Goal: Task Accomplishment & Management: Complete application form

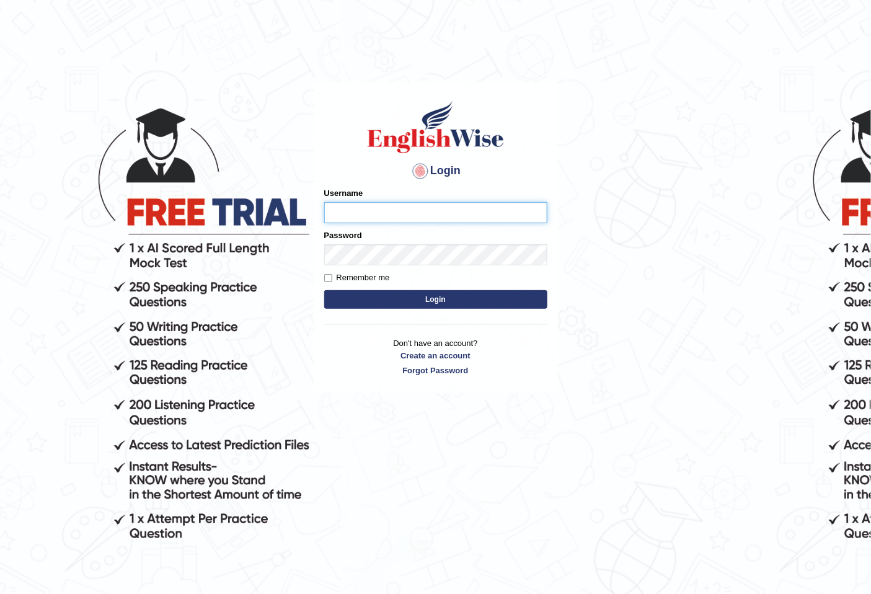
click at [356, 209] on input "Username" at bounding box center [435, 212] width 223 height 21
click at [377, 218] on input "ri" at bounding box center [435, 212] width 223 height 21
type input "r"
type input "Ridhima1"
click at [324, 290] on button "Login" at bounding box center [435, 299] width 223 height 19
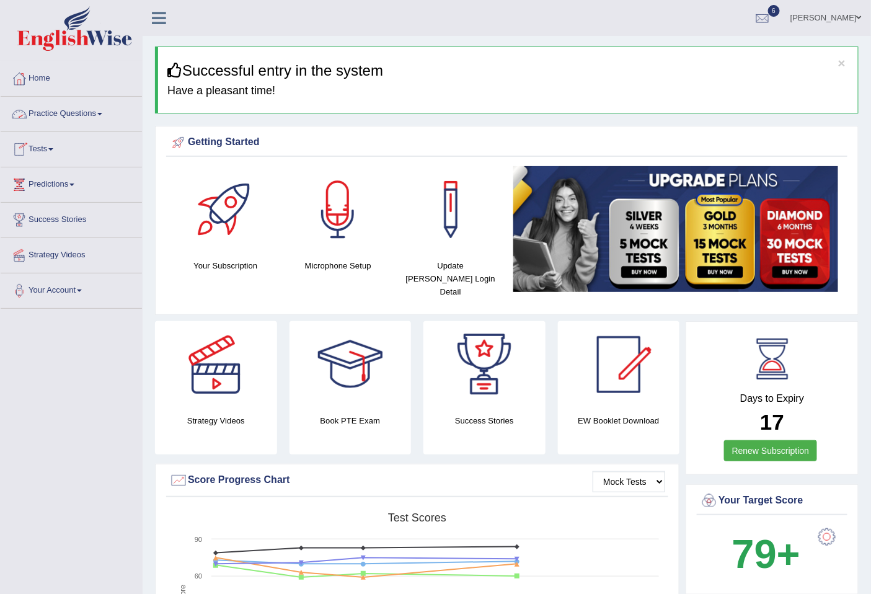
click at [50, 146] on link "Tests" at bounding box center [71, 147] width 141 height 31
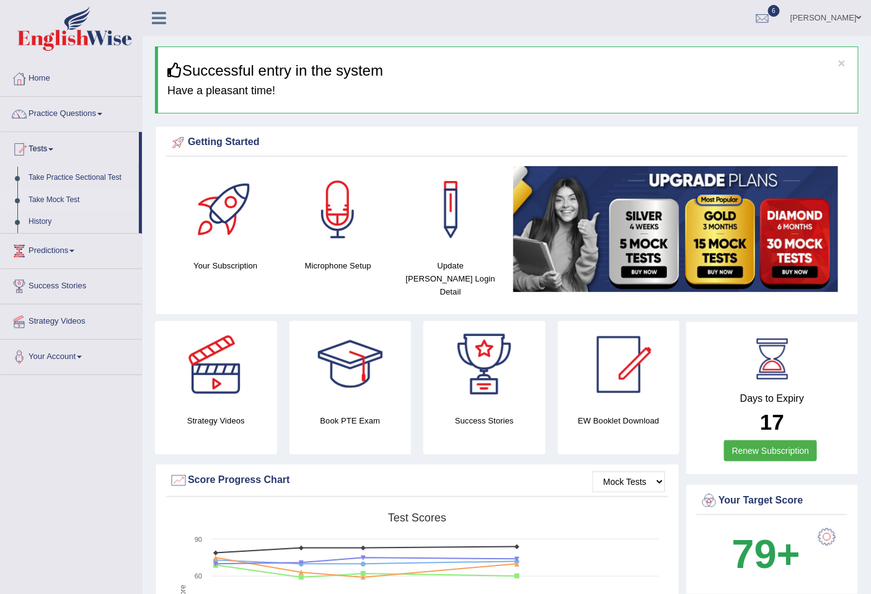
click at [60, 196] on link "Take Mock Test" at bounding box center [81, 200] width 116 height 22
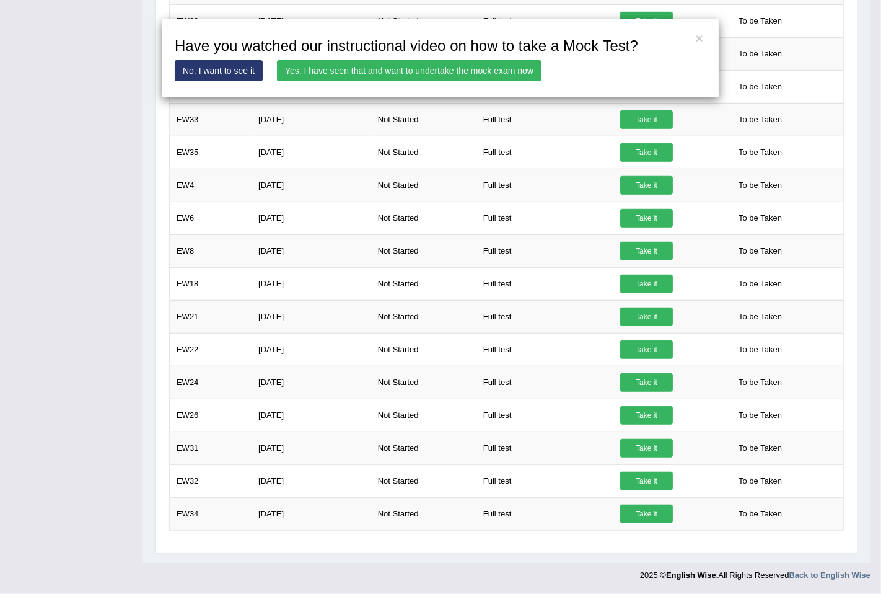
click at [467, 69] on link "Yes, I have seen that and want to undertake the mock exam now" at bounding box center [409, 70] width 265 height 21
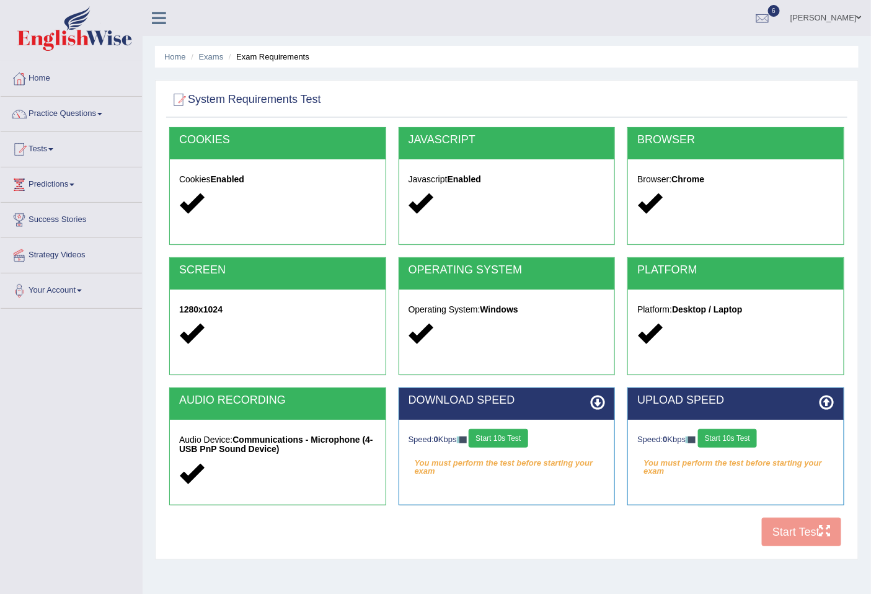
click at [739, 437] on button "Start 10s Test" at bounding box center [727, 438] width 59 height 19
click at [768, 437] on button "Start 10s Test" at bounding box center [745, 438] width 59 height 19
click at [510, 442] on button "Start 10s Test" at bounding box center [497, 438] width 59 height 19
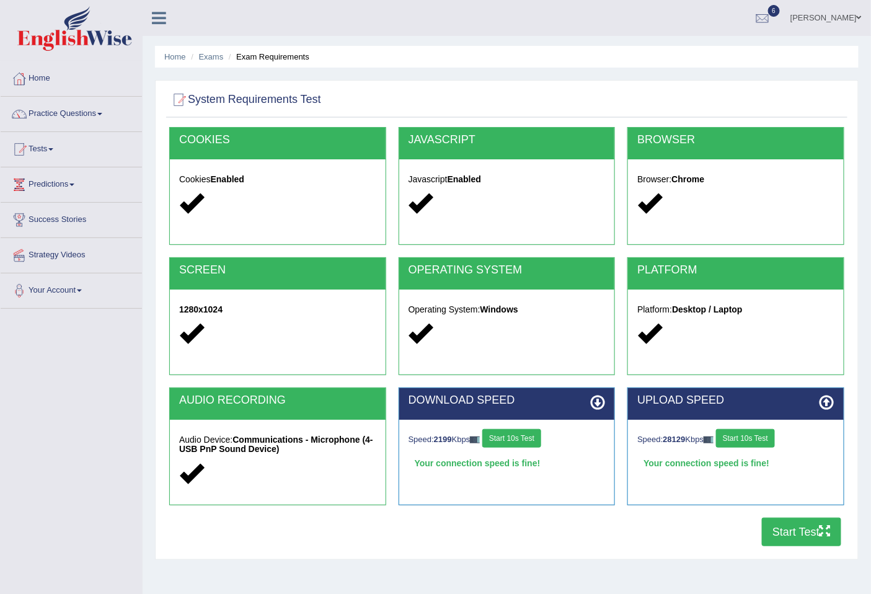
click at [812, 534] on button "Start Test" at bounding box center [801, 531] width 79 height 29
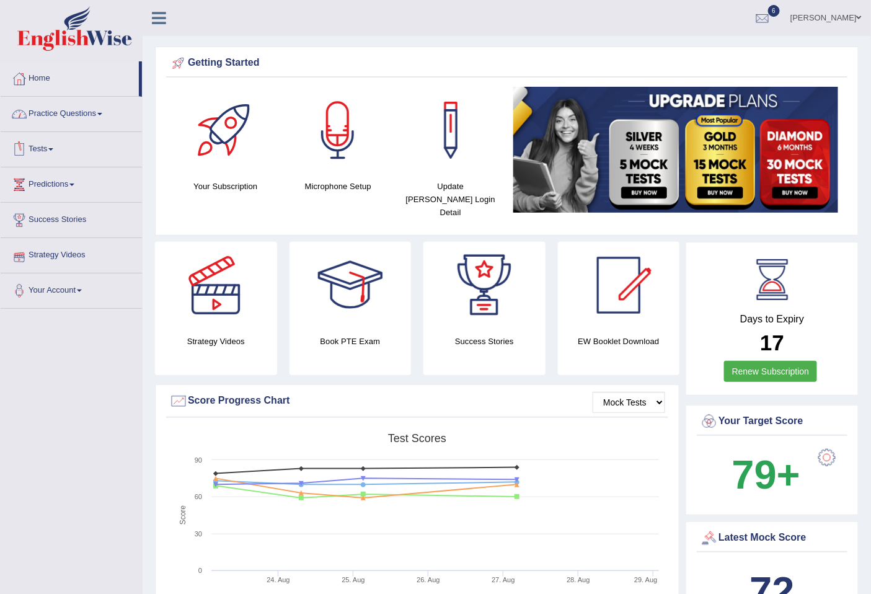
click at [52, 145] on link "Tests" at bounding box center [71, 147] width 141 height 31
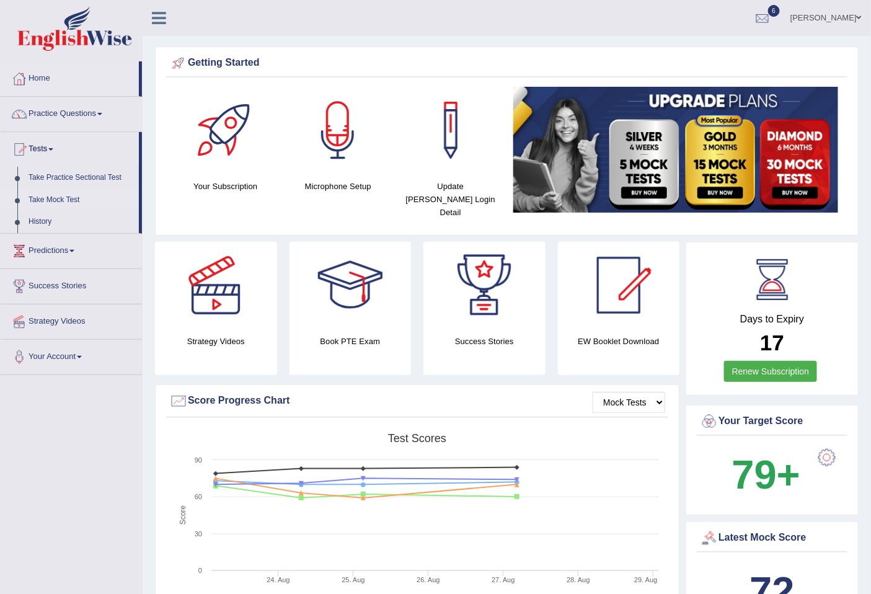
click at [48, 195] on link "Take Mock Test" at bounding box center [81, 200] width 116 height 22
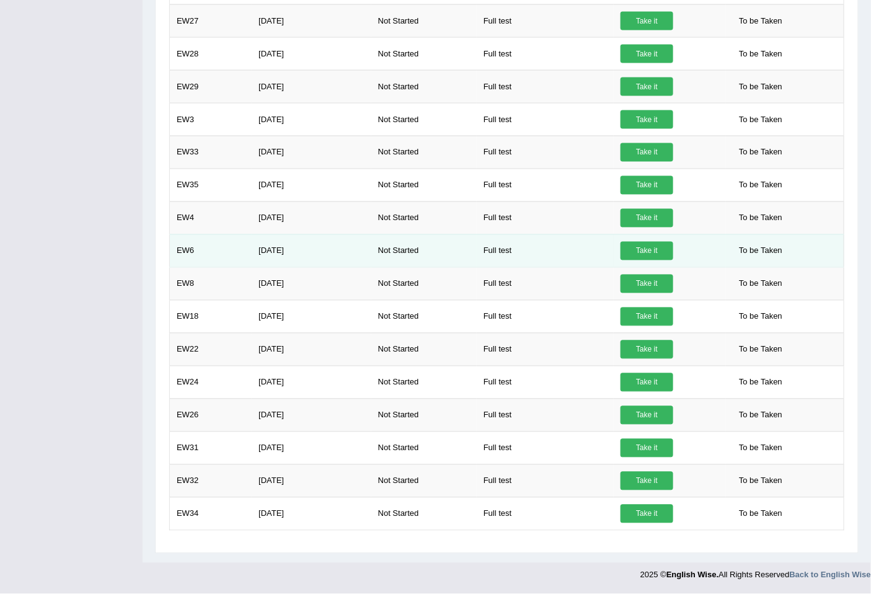
click at [652, 245] on link "Take it" at bounding box center [646, 251] width 53 height 19
click at [652, 248] on link "Take it" at bounding box center [646, 251] width 53 height 19
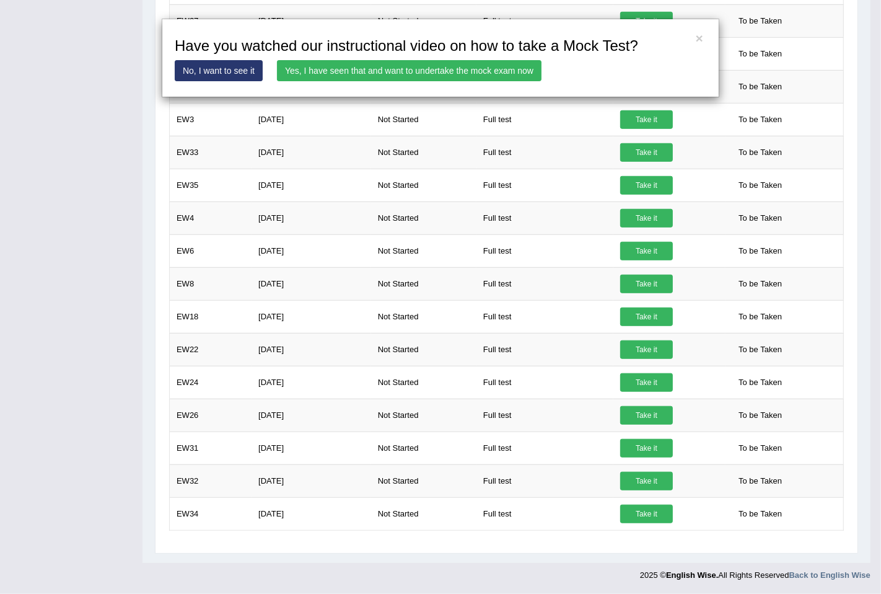
click at [335, 68] on link "Yes, I have seen that and want to undertake the mock exam now" at bounding box center [409, 70] width 265 height 21
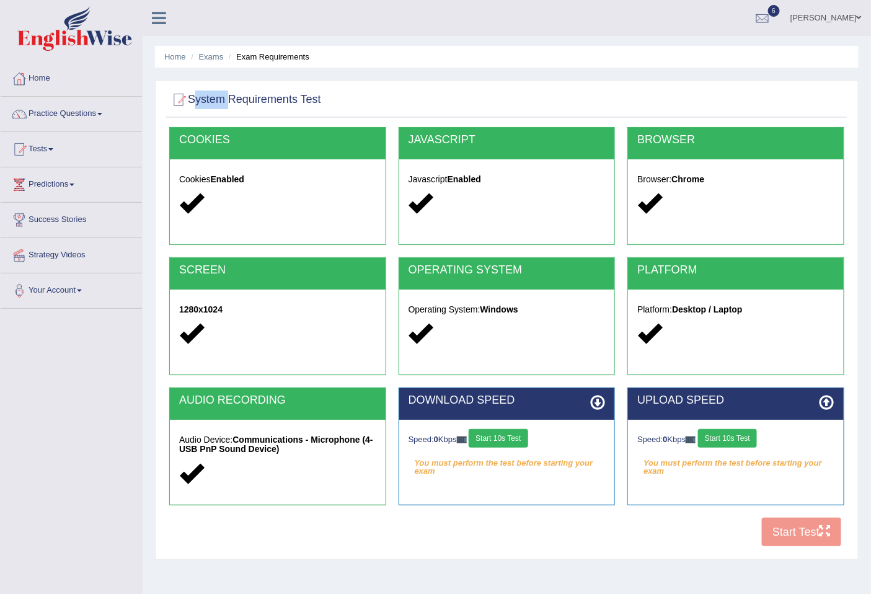
click at [512, 438] on button "Start 10s Test" at bounding box center [497, 438] width 59 height 19
click at [506, 433] on button "Start 10s Test" at bounding box center [511, 438] width 59 height 19
drag, startPoint x: 536, startPoint y: 438, endPoint x: 542, endPoint y: 437, distance: 6.3
click at [535, 438] on button "Start 10s Test" at bounding box center [511, 438] width 59 height 19
click at [514, 437] on button "Start 10s Test" at bounding box center [511, 438] width 59 height 19
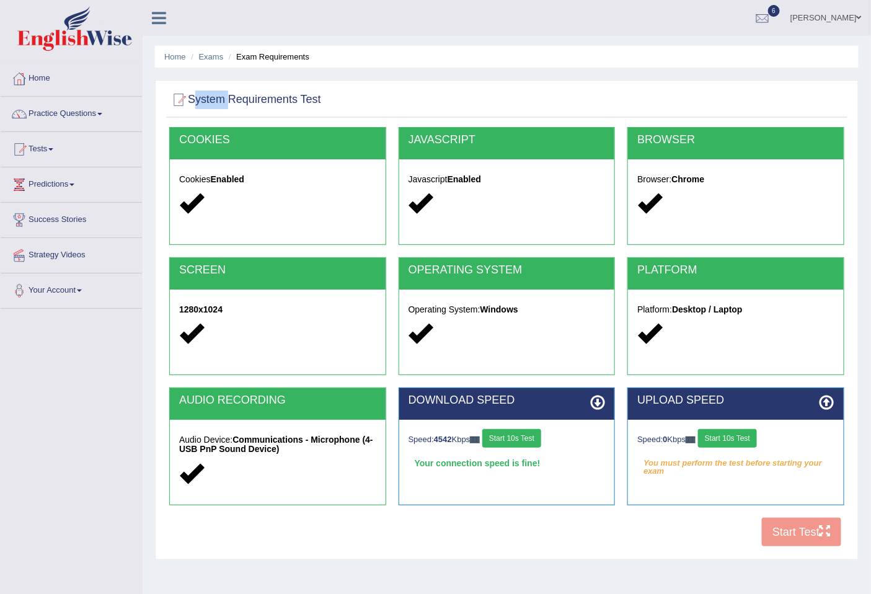
click at [741, 441] on button "Start 10s Test" at bounding box center [727, 438] width 59 height 19
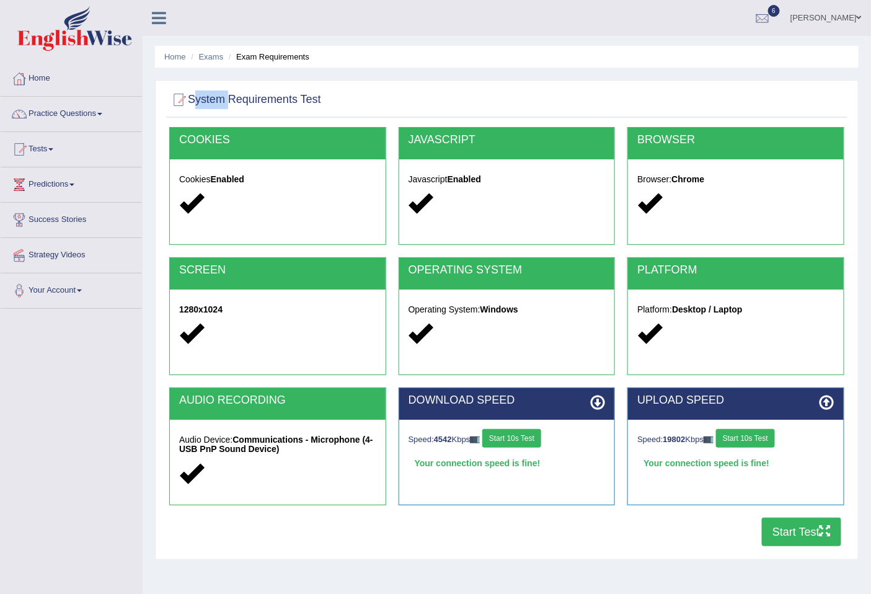
click at [777, 524] on button "Start Test" at bounding box center [801, 531] width 79 height 29
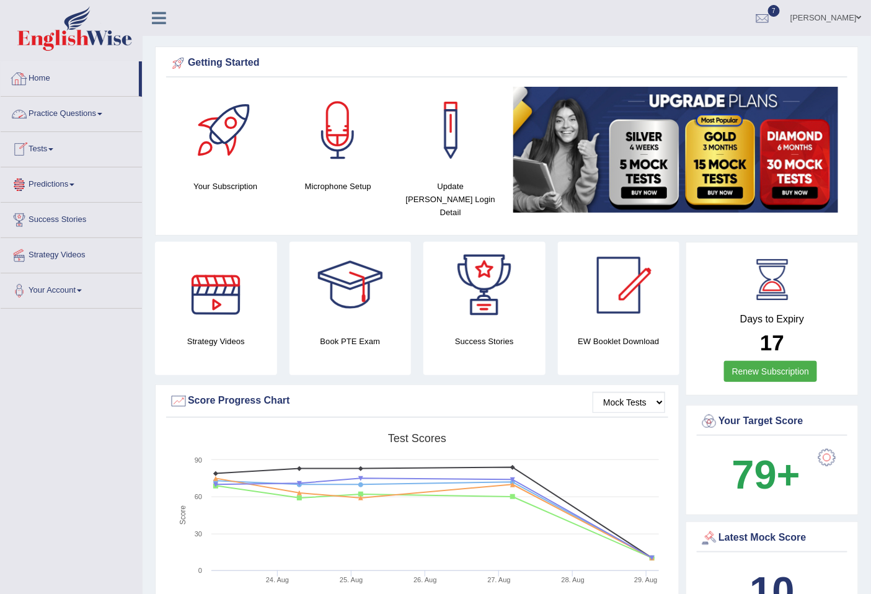
click at [42, 87] on link "Home" at bounding box center [70, 76] width 138 height 31
click at [37, 79] on link "Home" at bounding box center [70, 76] width 138 height 31
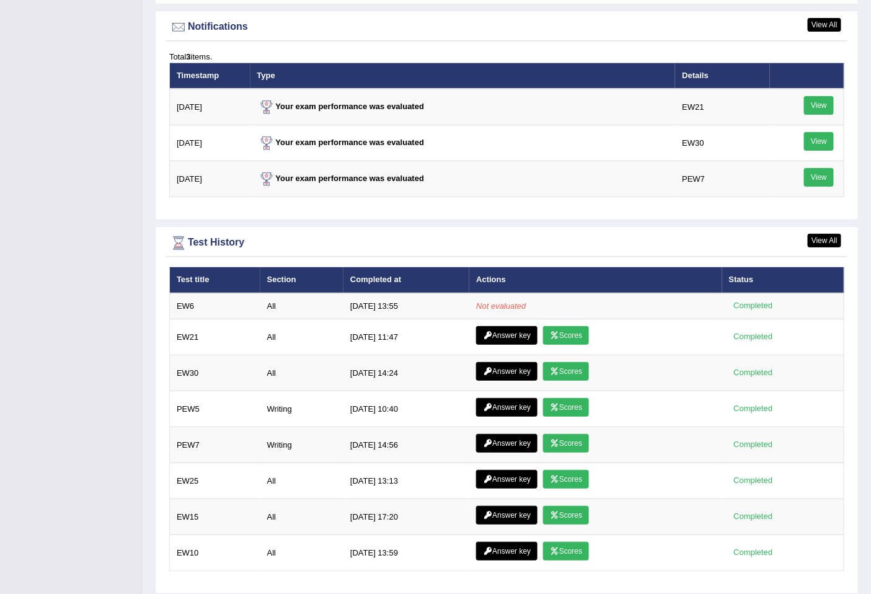
scroll to position [1534, 0]
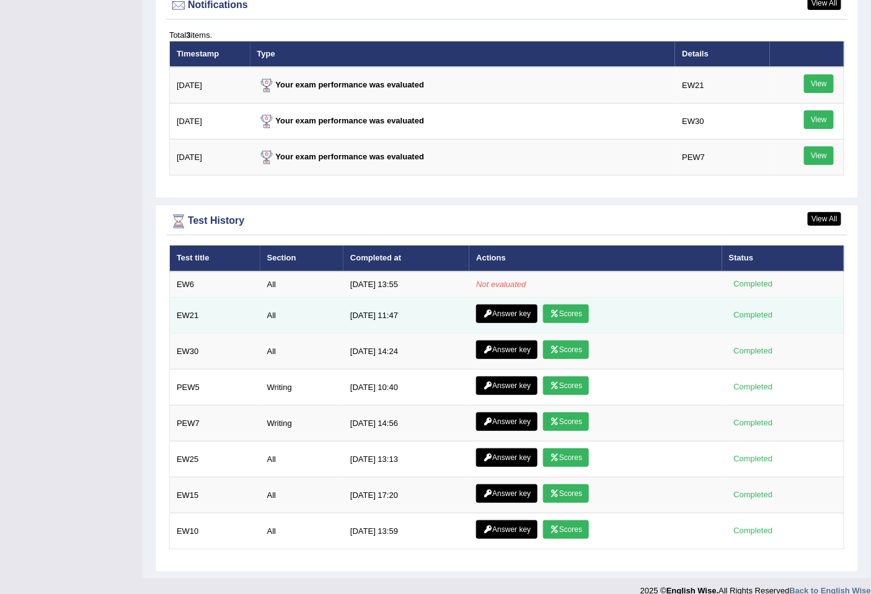
click at [556, 310] on icon at bounding box center [554, 313] width 9 height 7
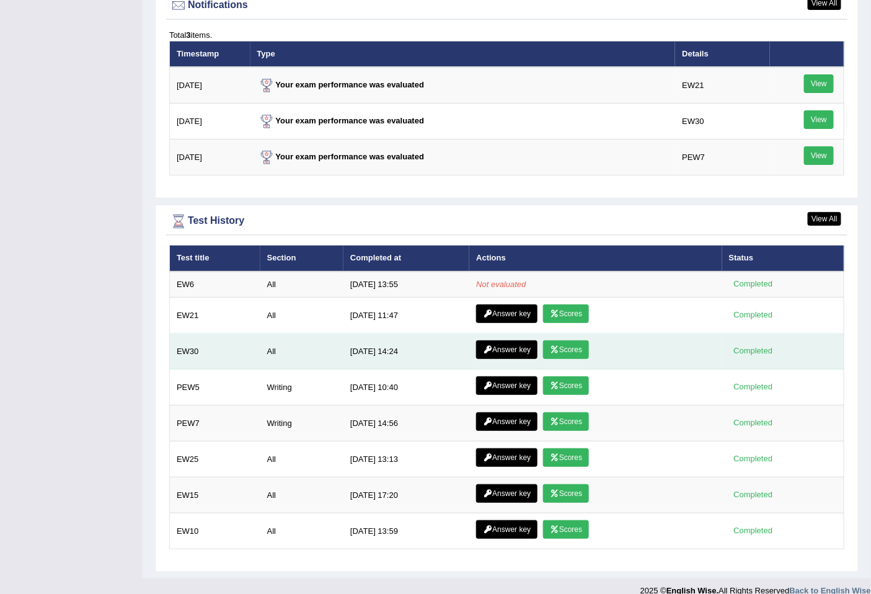
click at [562, 340] on link "Scores" at bounding box center [566, 349] width 46 height 19
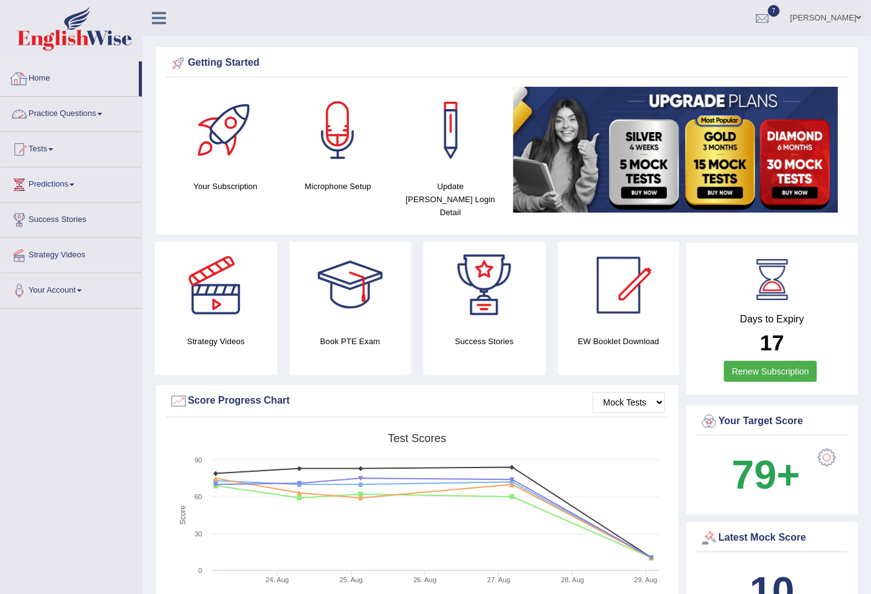
click at [56, 73] on link "Home" at bounding box center [70, 76] width 138 height 31
click at [32, 71] on link "Home" at bounding box center [70, 76] width 138 height 31
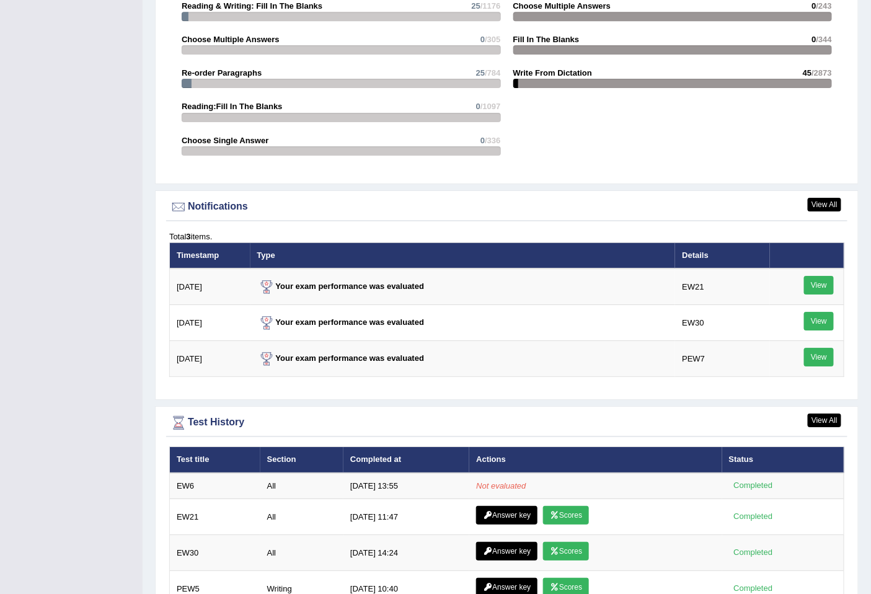
scroll to position [1534, 0]
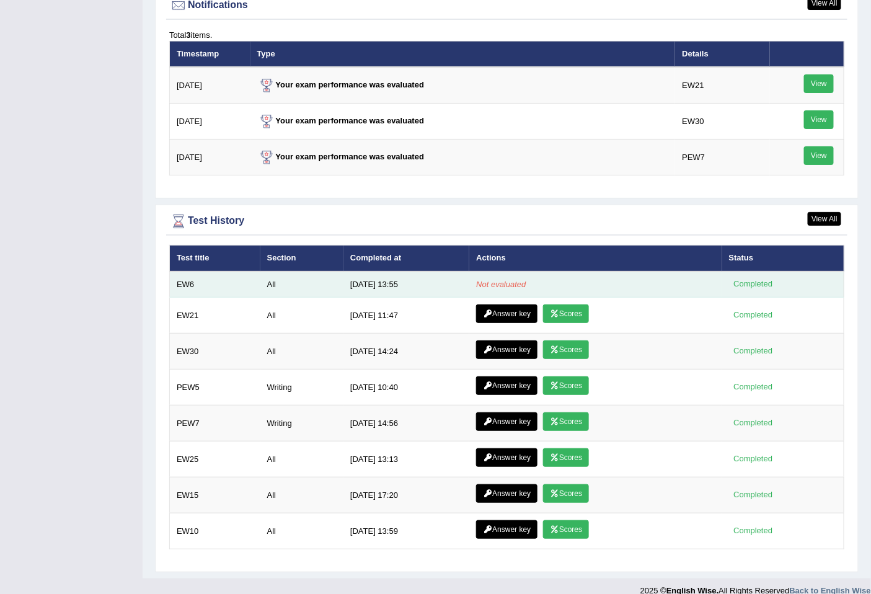
click at [496, 279] on em "Not evaluated" at bounding box center [501, 283] width 50 height 9
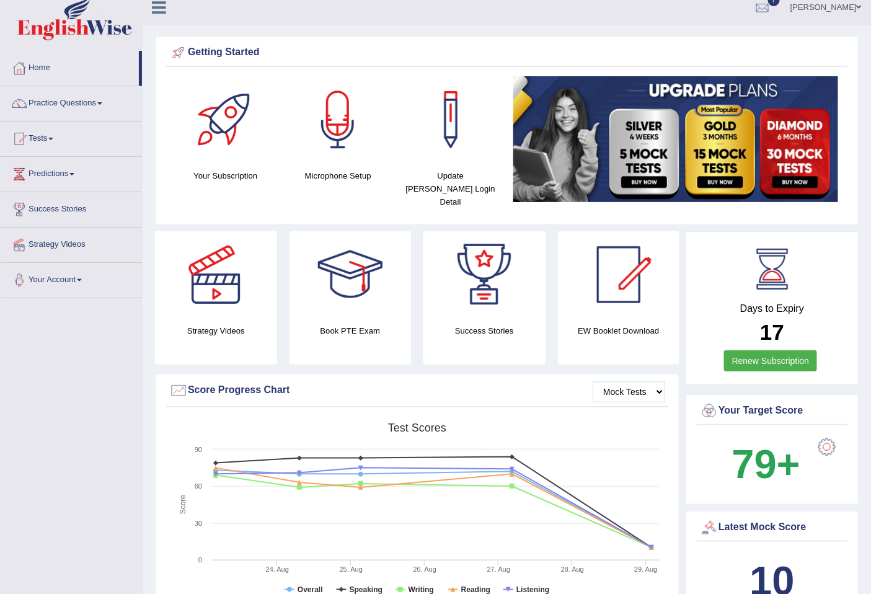
scroll to position [0, 0]
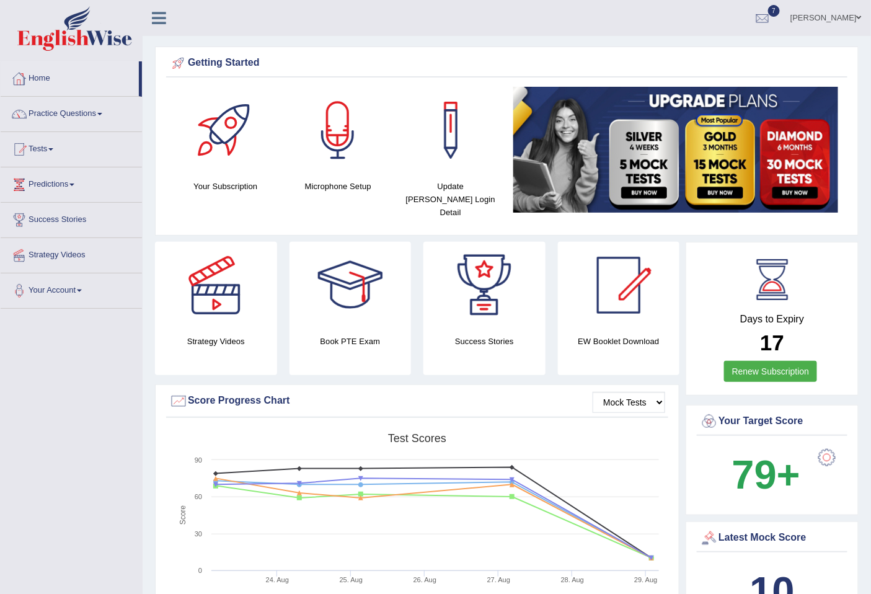
click at [26, 76] on div at bounding box center [19, 78] width 19 height 19
click at [35, 82] on link "Home" at bounding box center [70, 76] width 138 height 31
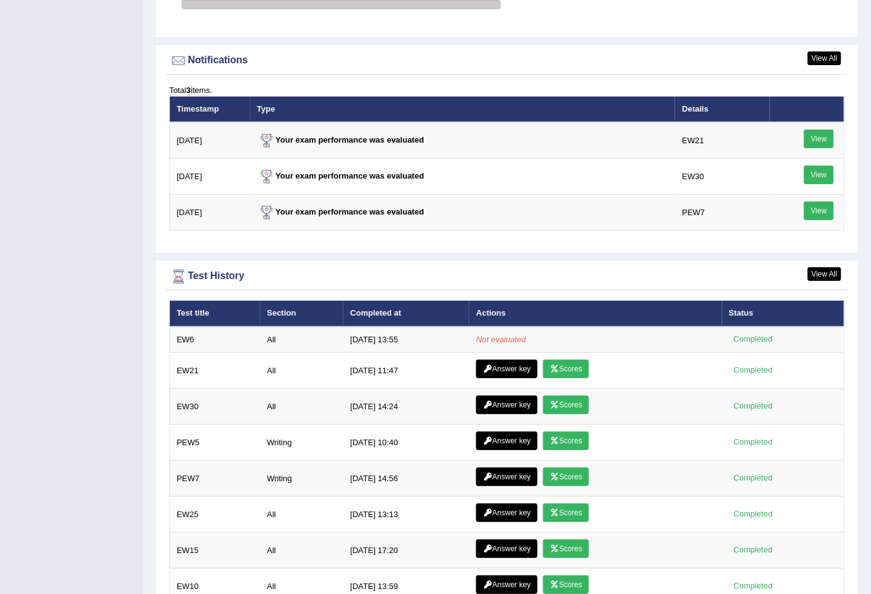
scroll to position [1534, 0]
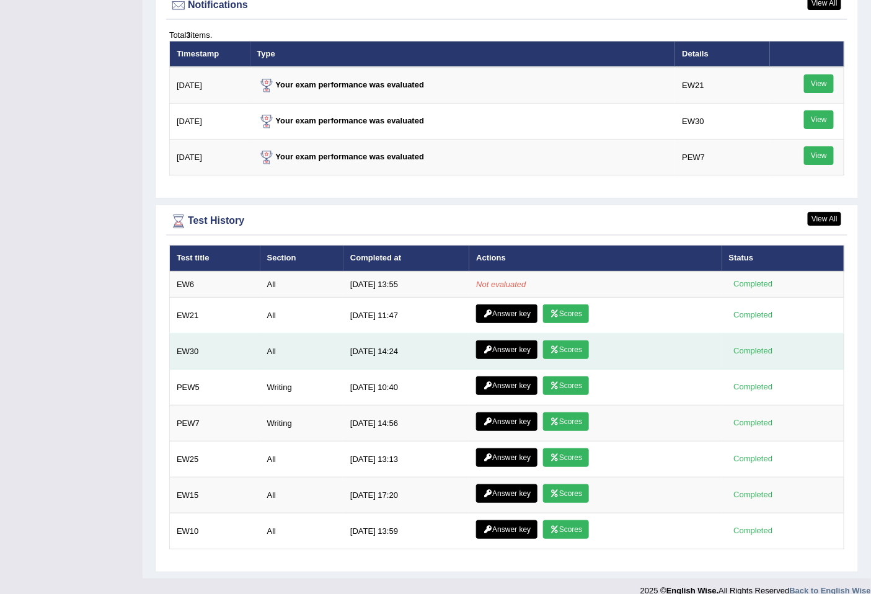
click at [568, 340] on link "Scores" at bounding box center [566, 349] width 46 height 19
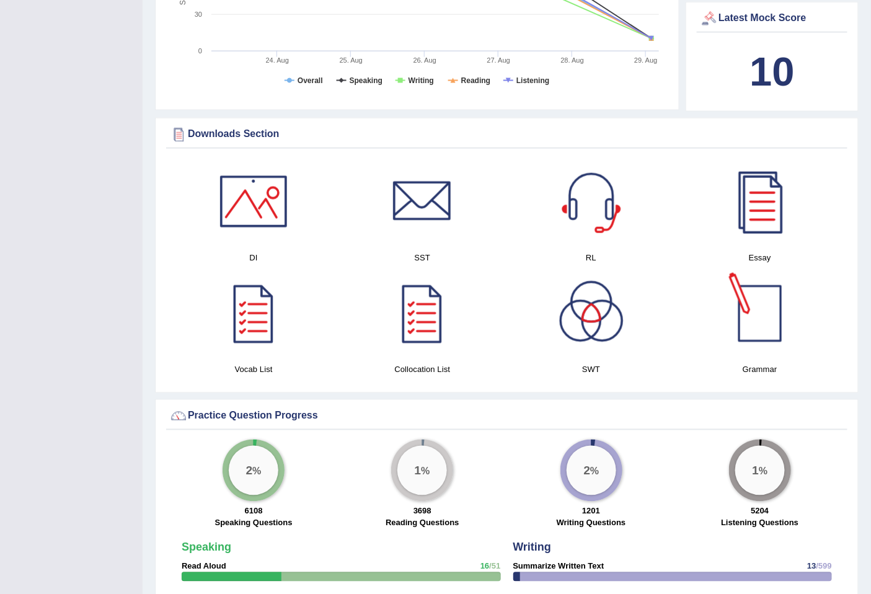
scroll to position [492, 0]
